Goal: Task Accomplishment & Management: Use online tool/utility

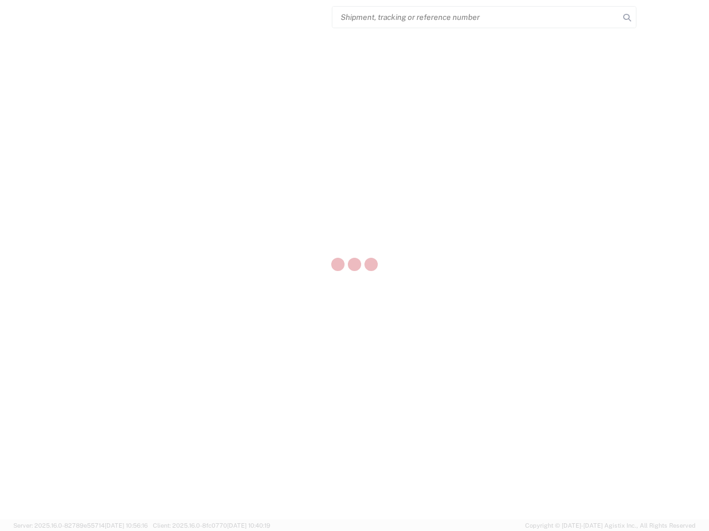
select select "US"
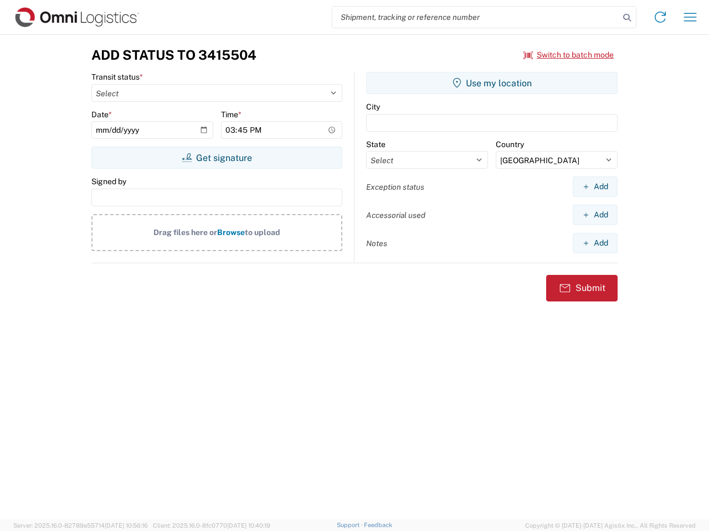
click at [476, 17] on input "search" at bounding box center [475, 17] width 287 height 21
click at [627, 18] on icon at bounding box center [627, 18] width 16 height 16
click at [660, 17] on icon at bounding box center [660, 17] width 18 height 18
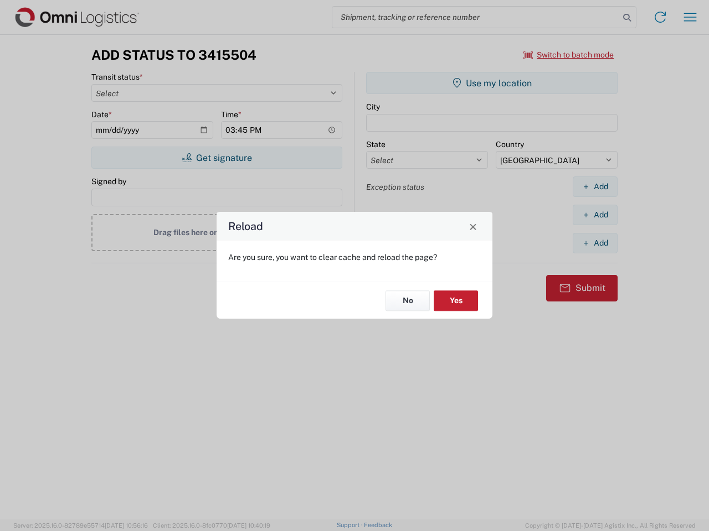
click at [690, 17] on div "Reload Are you sure, you want to clear cache and reload the page? No Yes" at bounding box center [354, 265] width 709 height 531
click at [569, 55] on div "Reload Are you sure, you want to clear cache and reload the page? No Yes" at bounding box center [354, 265] width 709 height 531
click at [216, 158] on div "Reload Are you sure, you want to clear cache and reload the page? No Yes" at bounding box center [354, 265] width 709 height 531
click at [492, 83] on div "Reload Are you sure, you want to clear cache and reload the page? No Yes" at bounding box center [354, 265] width 709 height 531
click at [595, 187] on div "Reload Are you sure, you want to clear cache and reload the page? No Yes" at bounding box center [354, 265] width 709 height 531
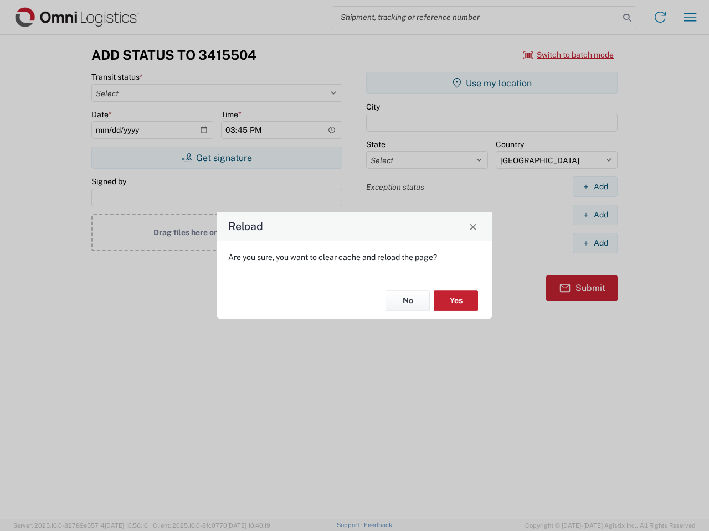
click at [595, 215] on div "Reload Are you sure, you want to clear cache and reload the page? No Yes" at bounding box center [354, 265] width 709 height 531
click at [595, 243] on div "Reload Are you sure, you want to clear cache and reload the page? No Yes" at bounding box center [354, 265] width 709 height 531
